Goal: Task Accomplishment & Management: Use online tool/utility

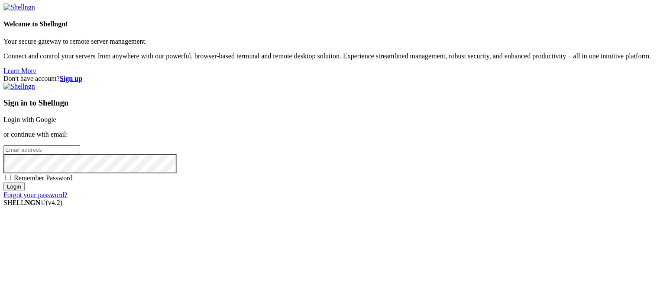
type input "root"
click at [56, 116] on link "Login with Google" at bounding box center [29, 119] width 53 height 7
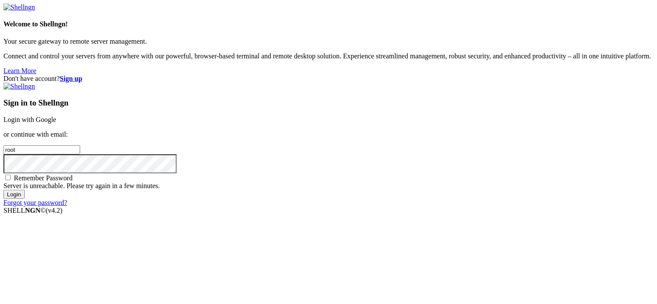
click at [56, 116] on link "Login with Google" at bounding box center [29, 119] width 53 height 7
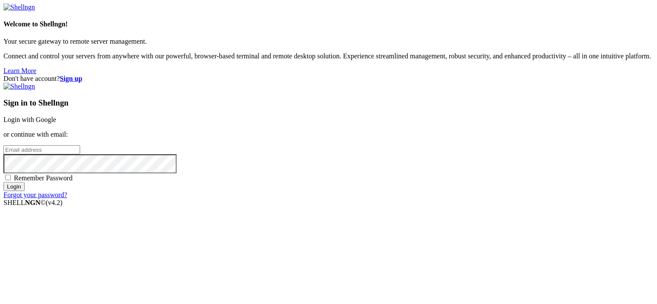
type input "root"
click at [56, 116] on link "Login with Google" at bounding box center [29, 119] width 53 height 7
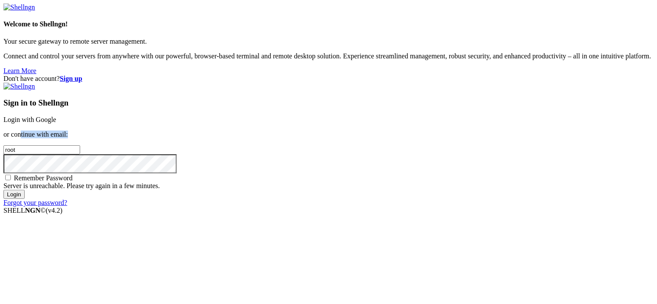
drag, startPoint x: 317, startPoint y: 134, endPoint x: 413, endPoint y: 120, distance: 97.6
click at [413, 131] on p "or continue with email:" at bounding box center [328, 135] width 650 height 8
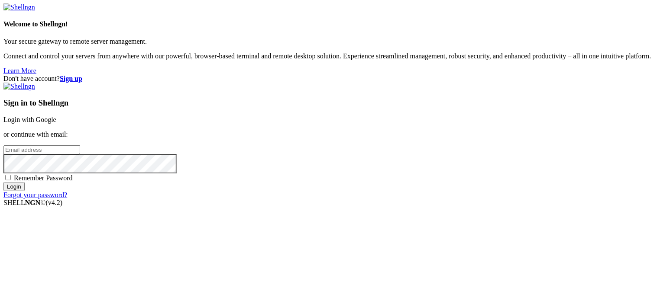
type input "root"
click at [56, 116] on link "Login with Google" at bounding box center [29, 119] width 53 height 7
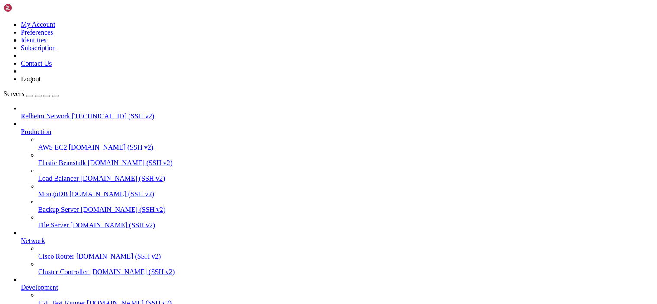
drag, startPoint x: 6, startPoint y: 665, endPoint x: 146, endPoint y: 730, distance: 153.8
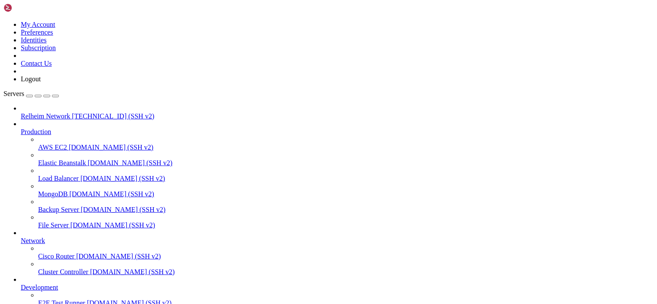
drag, startPoint x: 146, startPoint y: 730, endPoint x: 123, endPoint y: 718, distance: 25.4
drag, startPoint x: 96, startPoint y: 723, endPoint x: 9, endPoint y: 673, distance: 100.2
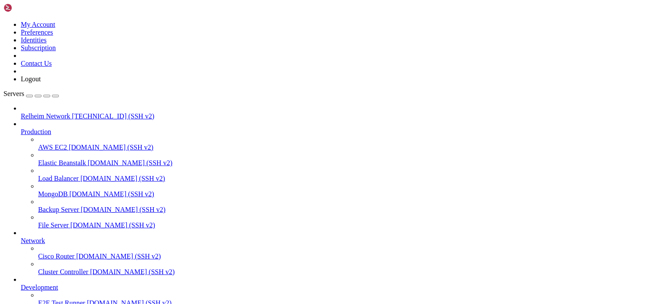
drag, startPoint x: 139, startPoint y: 728, endPoint x: 23, endPoint y: 505, distance: 251.1
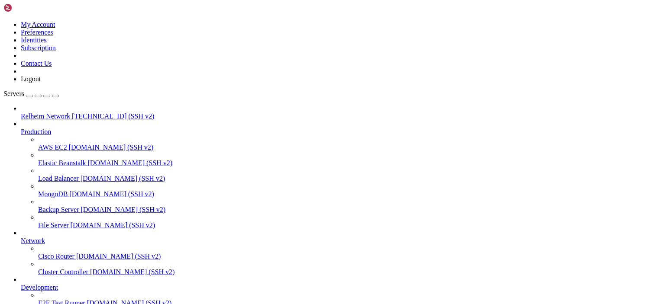
copy div "@ NIF4 ~ # ip link show 1: lo: <LOOPBACK,UP,LOWER_UP> mtu 65536 qdisc noqueue s…"
drag, startPoint x: 135, startPoint y: 724, endPoint x: 6, endPoint y: 497, distance: 261.1
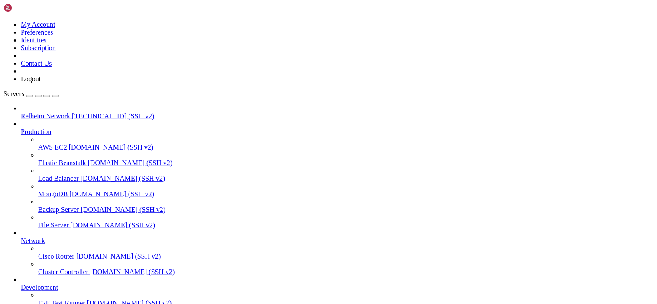
copy div "root @ NIF4 ~ # ^C root @ NIF4 ~ # ip link show 1: lo: <LOOPBACK,UP,LOWER_UP> m…"
drag, startPoint x: 6, startPoint y: 489, endPoint x: 309, endPoint y: 721, distance: 381.0
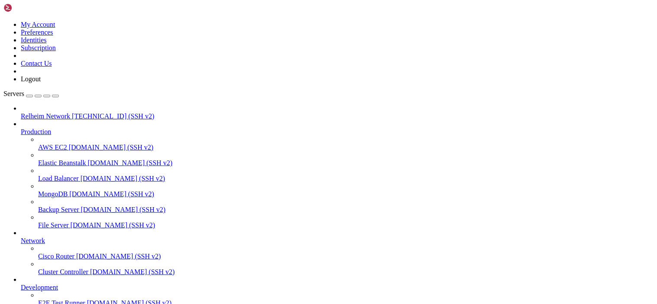
drag, startPoint x: 462, startPoint y: 727, endPoint x: 25, endPoint y: 474, distance: 505.0
click html "Page up Device eno1 [TECHNICAL_ID] (1/1): == Incoming: Curr: 120.30 kBit/s Avg:…"
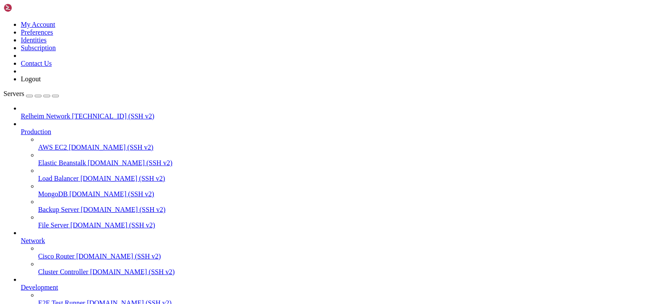
scroll to position [3525, 0]
